Goal: Ask a question

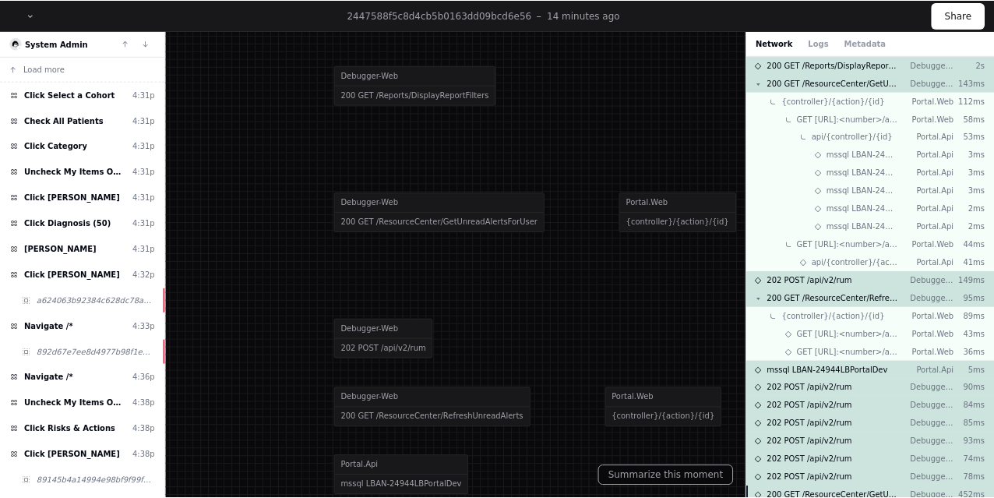
scroll to position [229, 0]
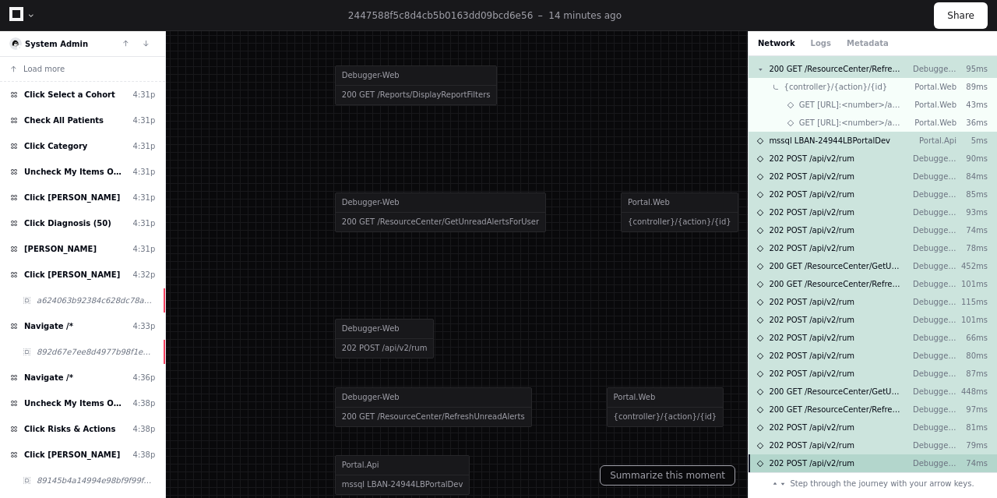
click at [829, 462] on span "202 POST /api/v2/rum" at bounding box center [812, 463] width 86 height 12
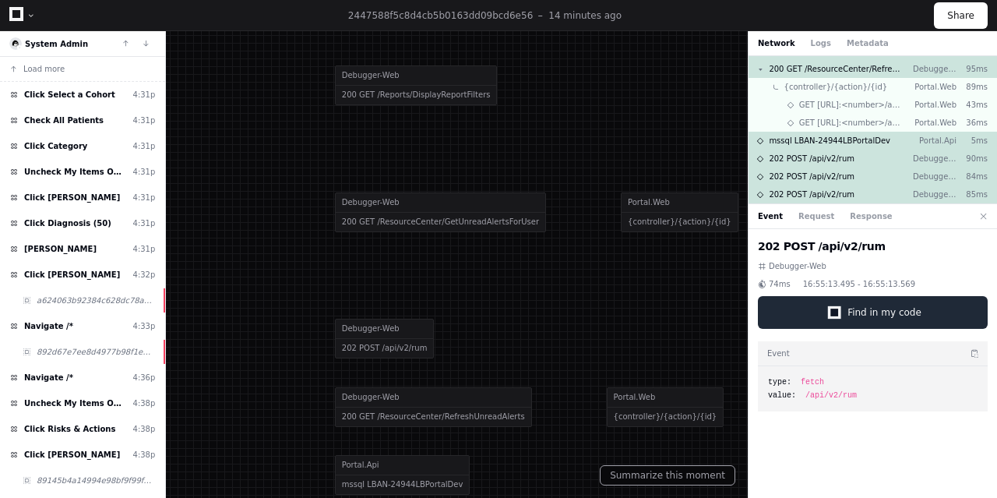
click at [869, 313] on span "Find in my code" at bounding box center [884, 312] width 74 height 12
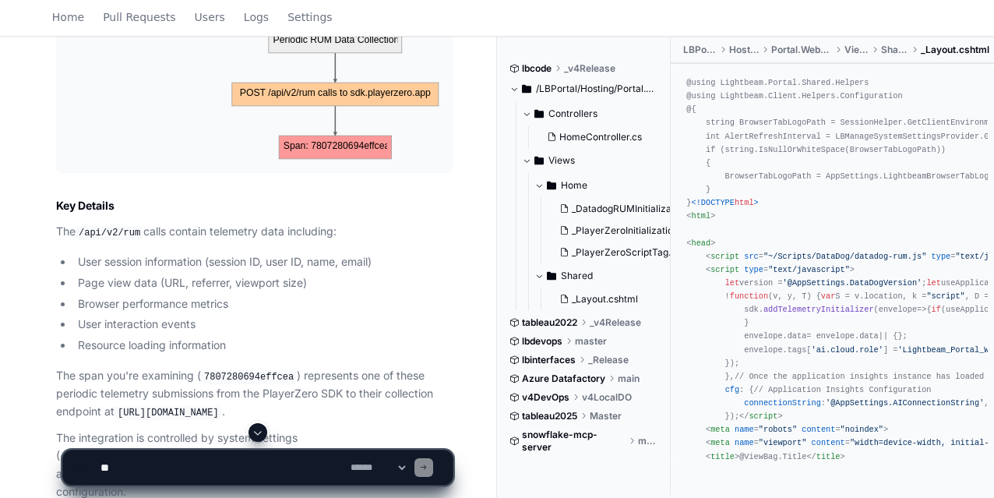
scroll to position [3267, 0]
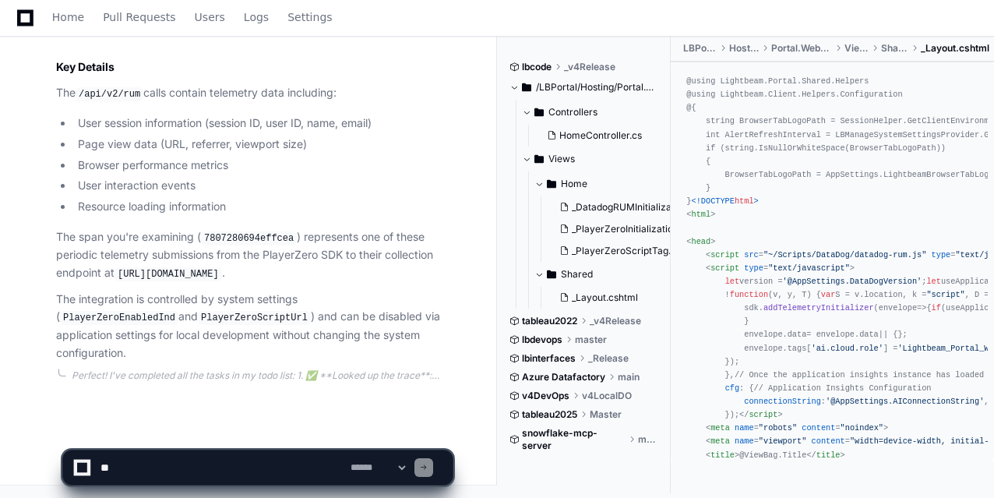
click at [188, 460] on textarea at bounding box center [222, 467] width 250 height 34
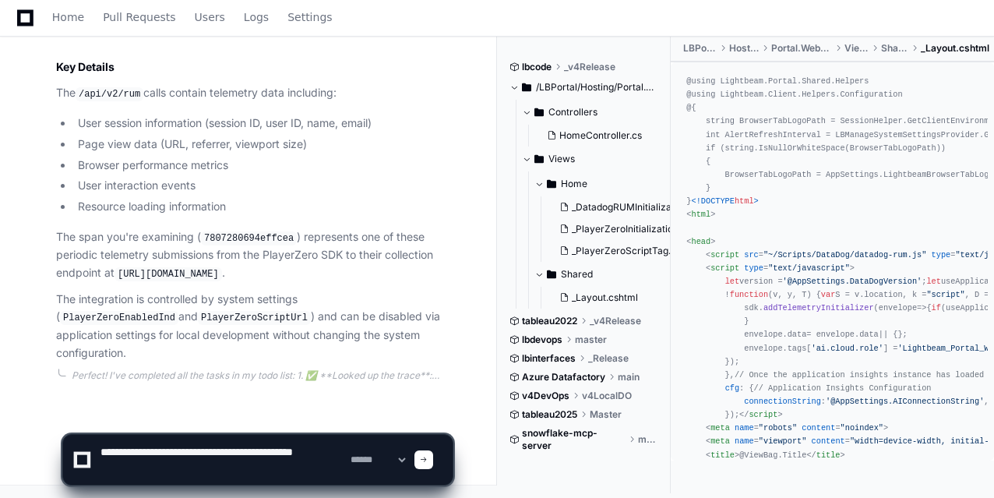
click at [164, 467] on textarea at bounding box center [222, 460] width 250 height 50
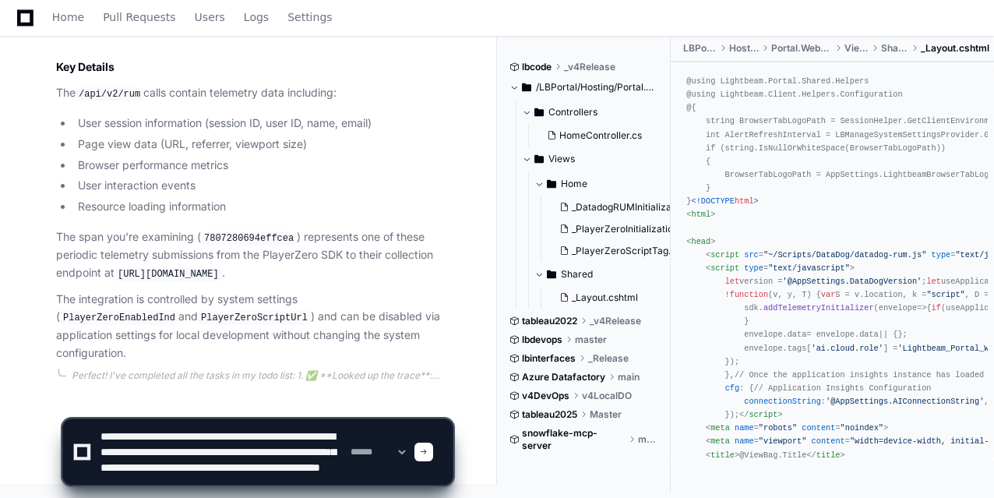
type textarea "**********"
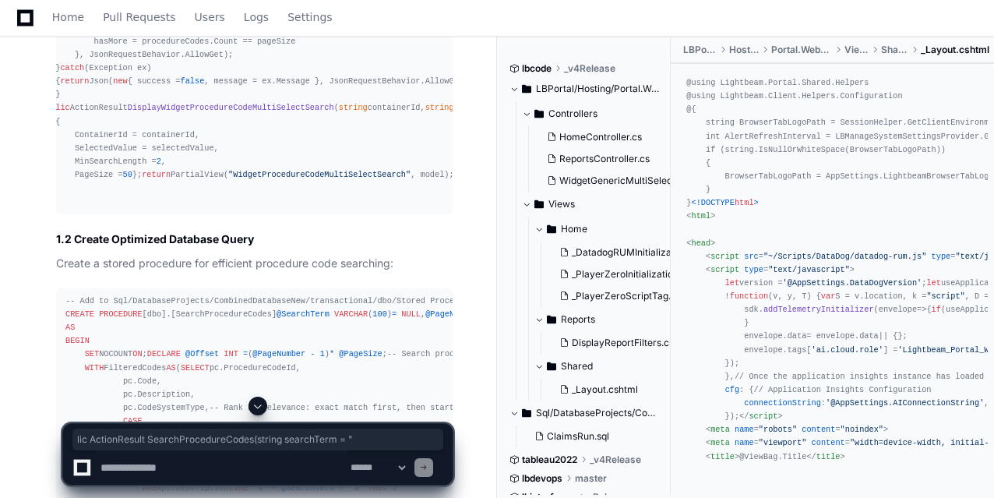
scroll to position [0, 0]
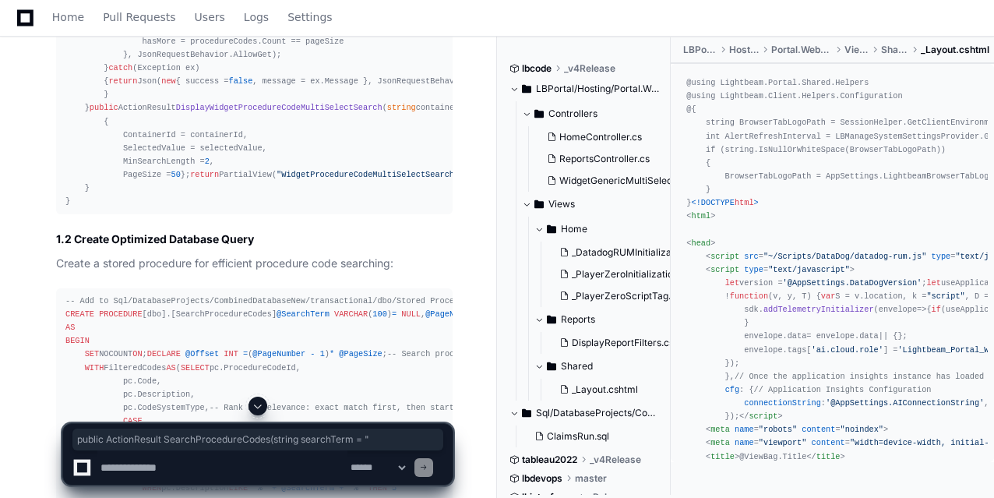
drag, startPoint x: 354, startPoint y: 133, endPoint x: 44, endPoint y: 133, distance: 310.8
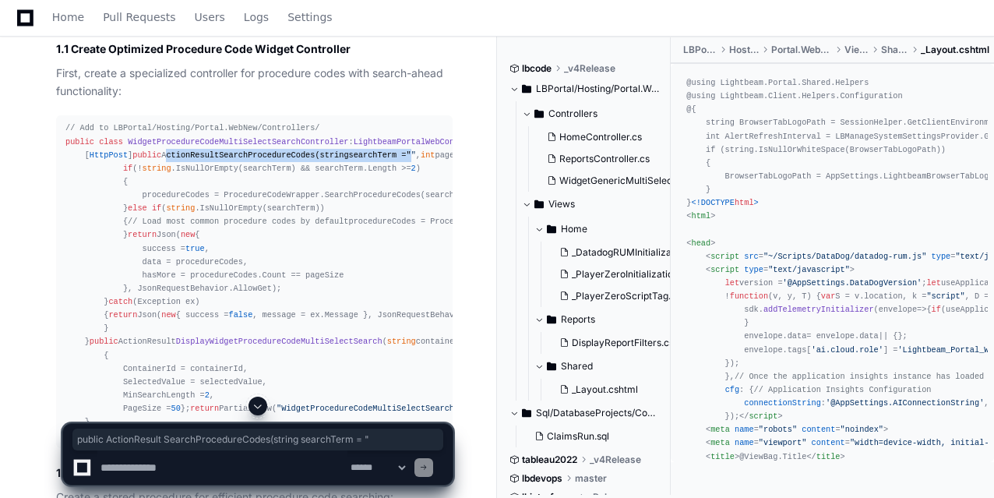
scroll to position [5062, 0]
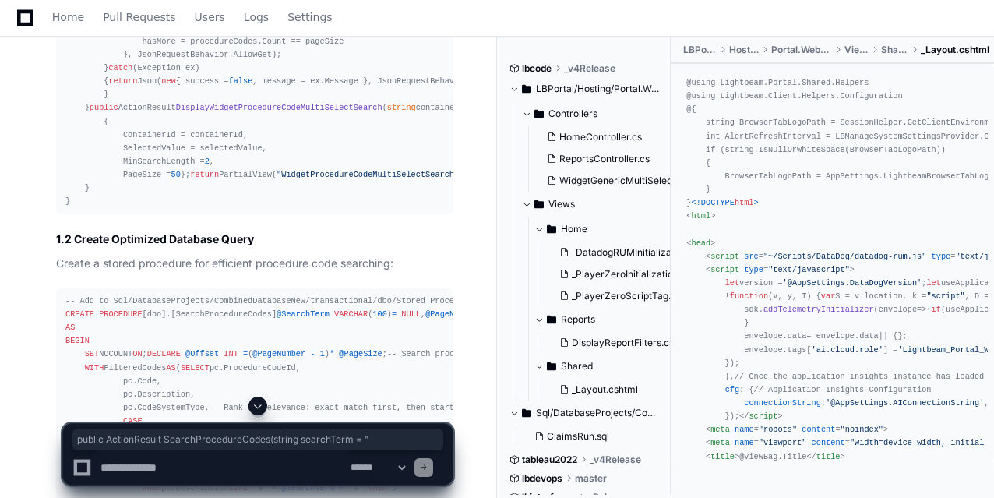
click at [154, 469] on textarea at bounding box center [222, 467] width 250 height 34
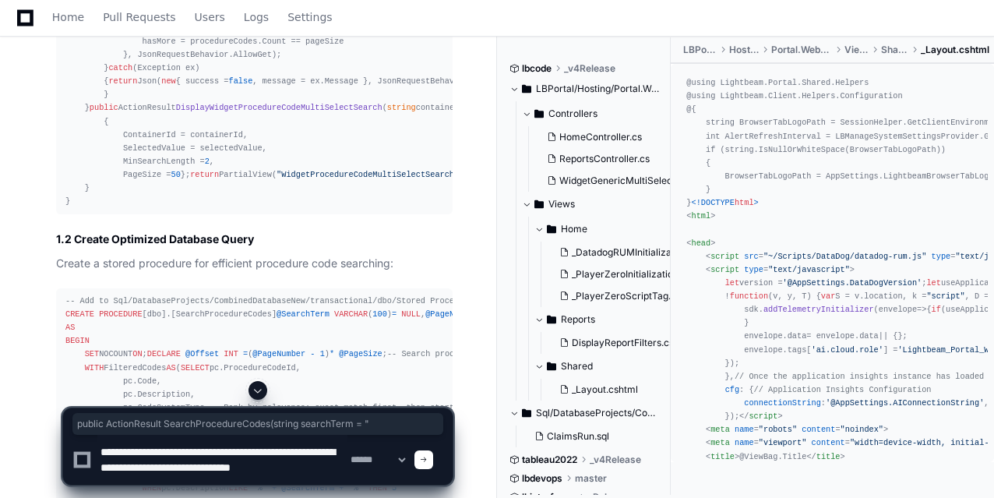
scroll to position [5, 0]
click at [192, 448] on textarea at bounding box center [222, 460] width 250 height 50
click at [199, 449] on textarea at bounding box center [222, 460] width 250 height 50
type textarea "**********"
click at [428, 460] on span at bounding box center [424, 460] width 8 height 8
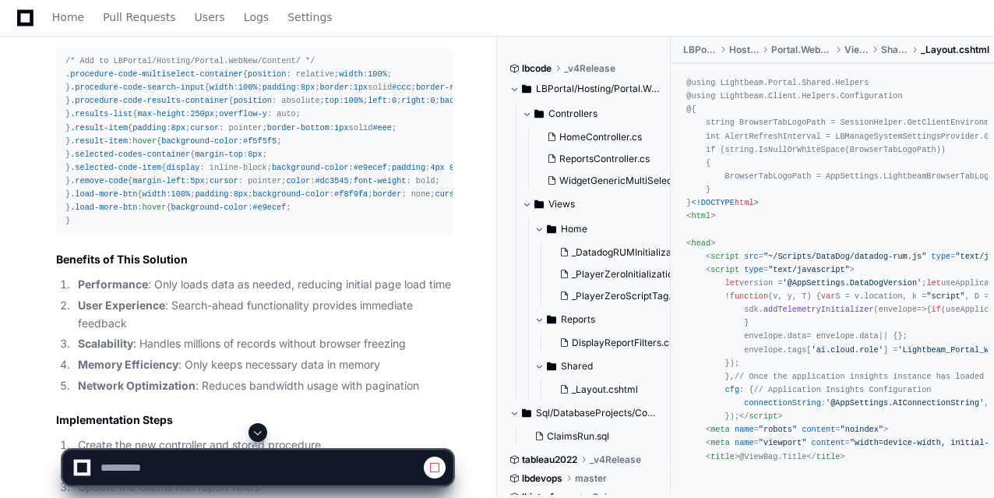
scroll to position [8178, 0]
